Goal: Transaction & Acquisition: Purchase product/service

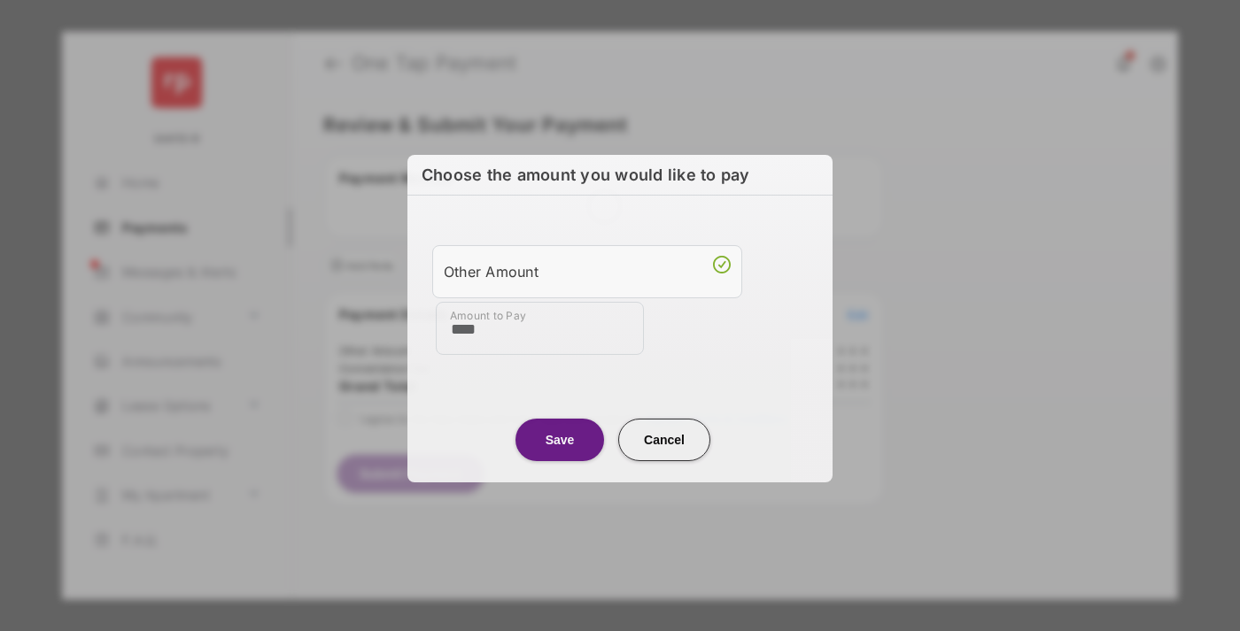
type input "****"
click at [560, 438] on button "Save" at bounding box center [559, 439] width 89 height 43
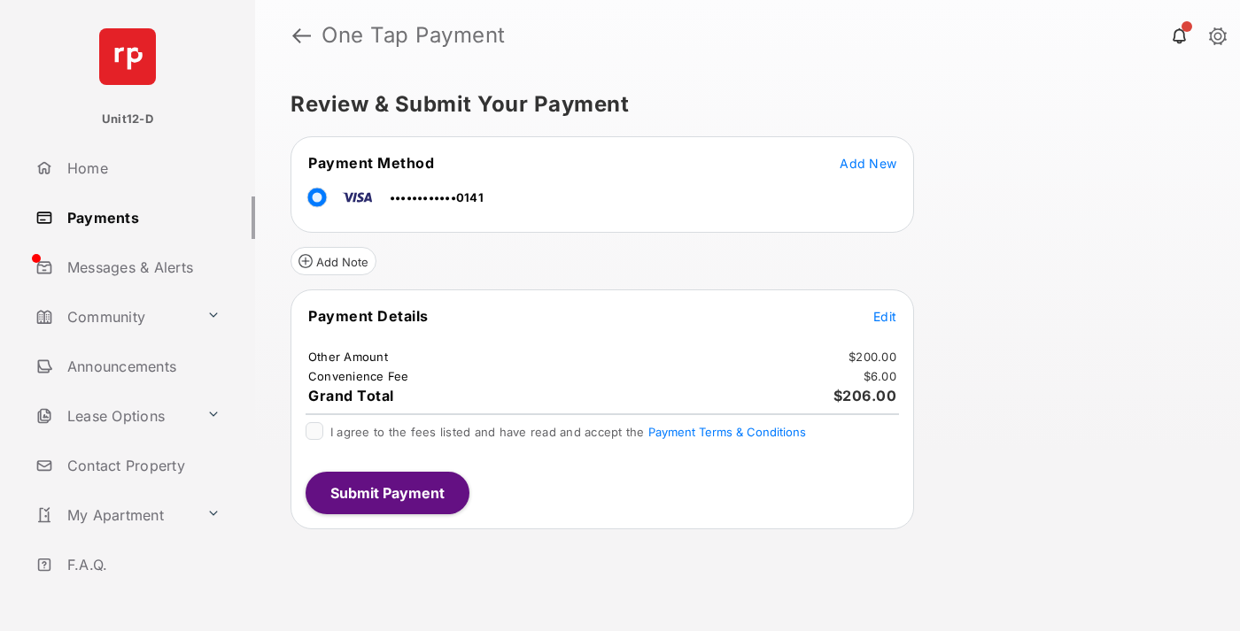
click at [885, 316] on span "Edit" at bounding box center [884, 316] width 23 height 15
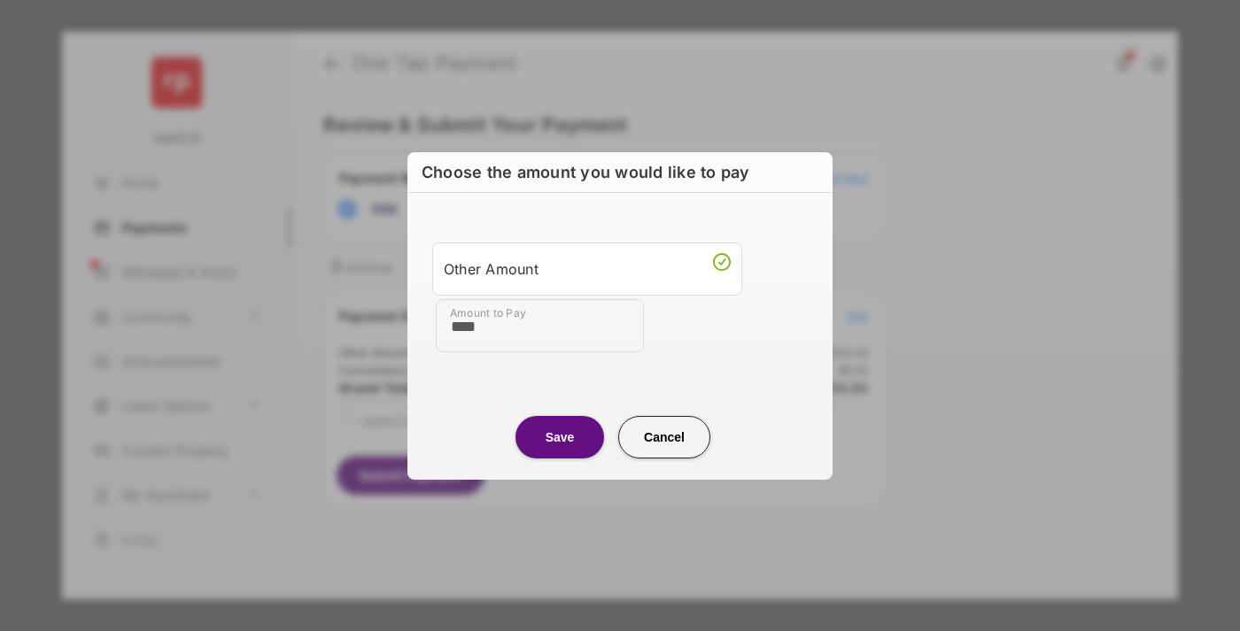
click at [560, 437] on button "Save" at bounding box center [559, 437] width 89 height 43
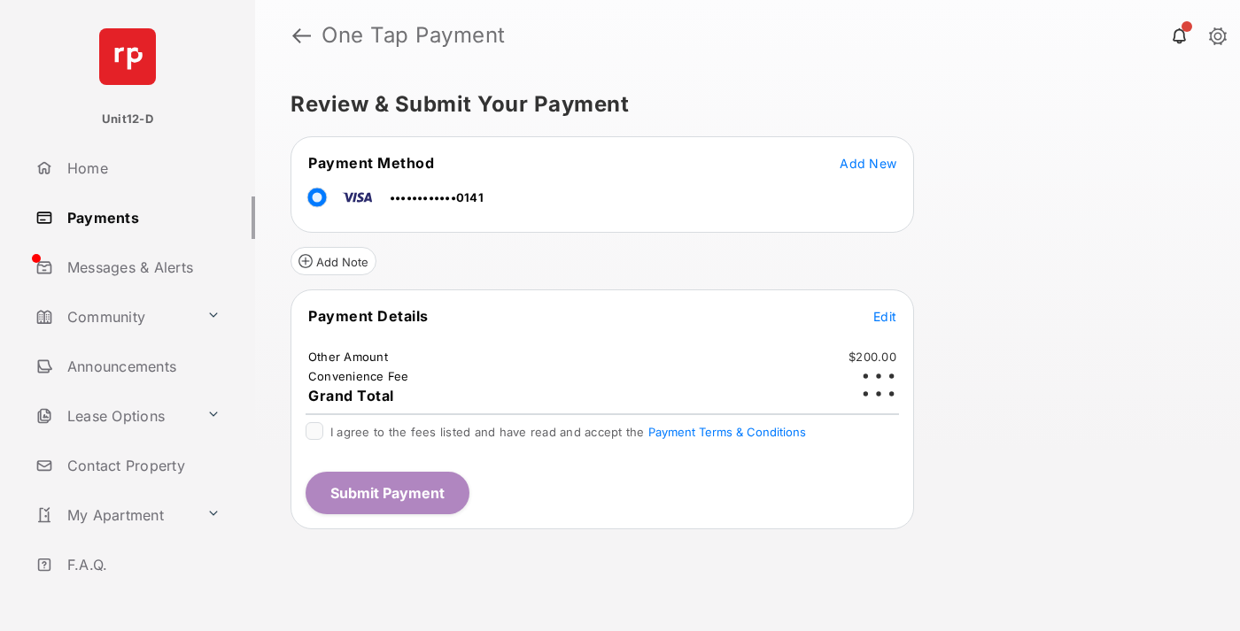
click at [386, 492] on button "Submit Payment" at bounding box center [388, 493] width 164 height 43
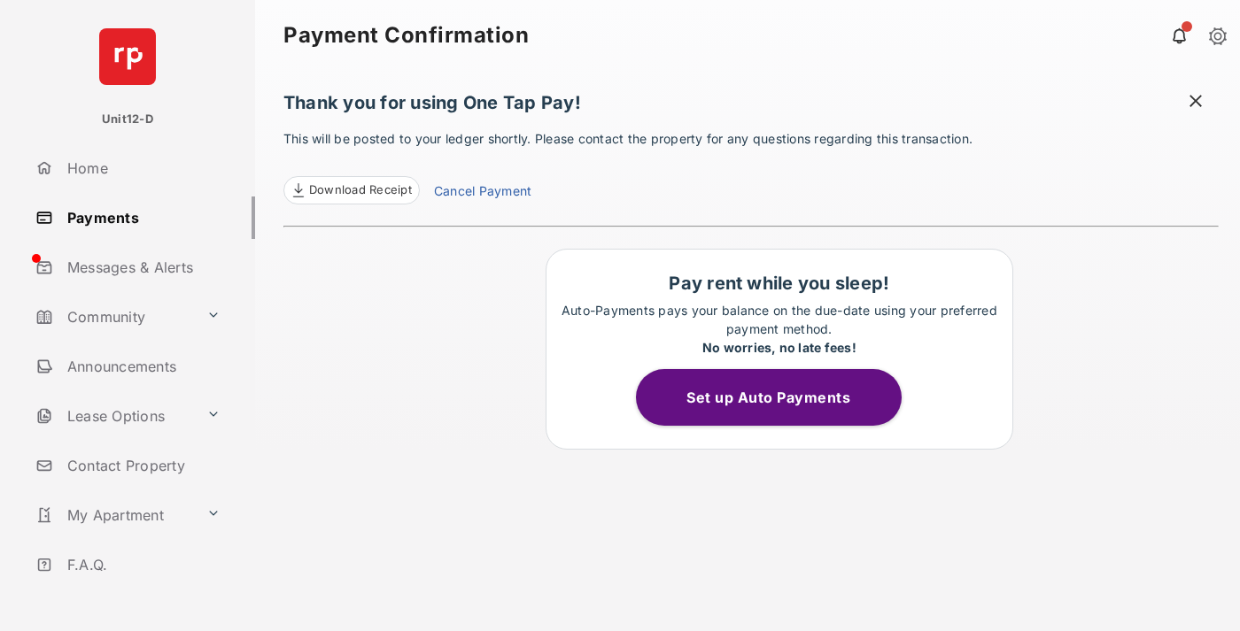
click at [779, 398] on button "Set up Auto Payments" at bounding box center [769, 397] width 266 height 57
